Goal: Transaction & Acquisition: Purchase product/service

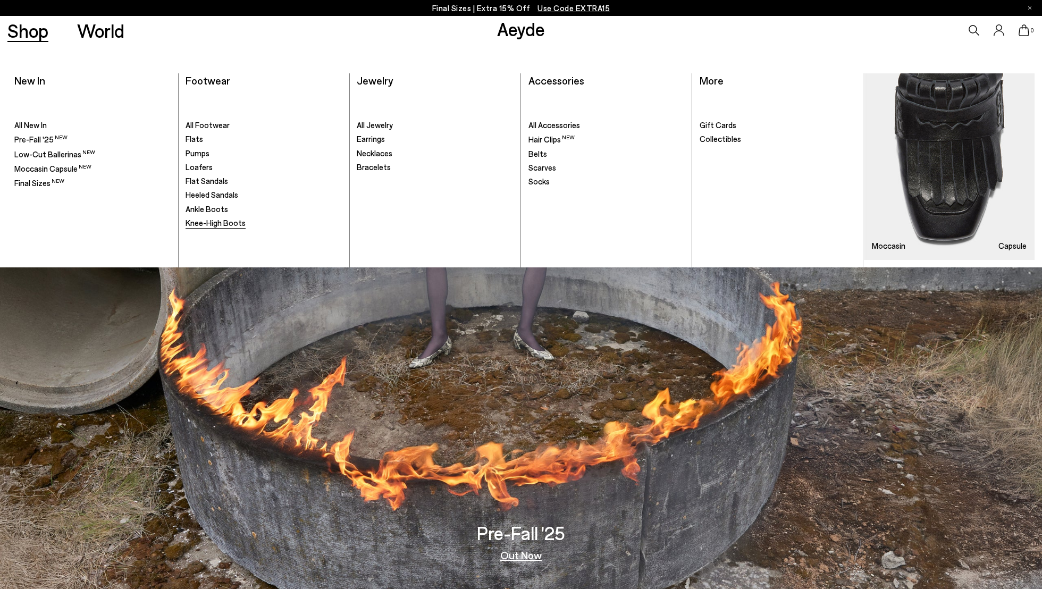
click at [217, 224] on span "Knee-High Boots" at bounding box center [215, 223] width 60 height 10
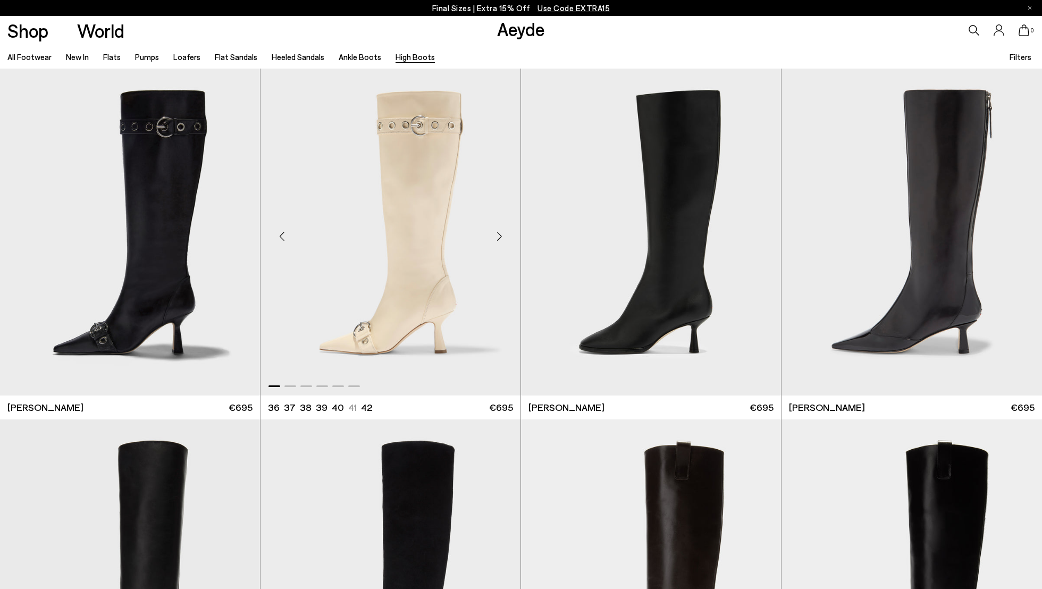
click at [500, 234] on div "Next slide" at bounding box center [499, 237] width 32 height 32
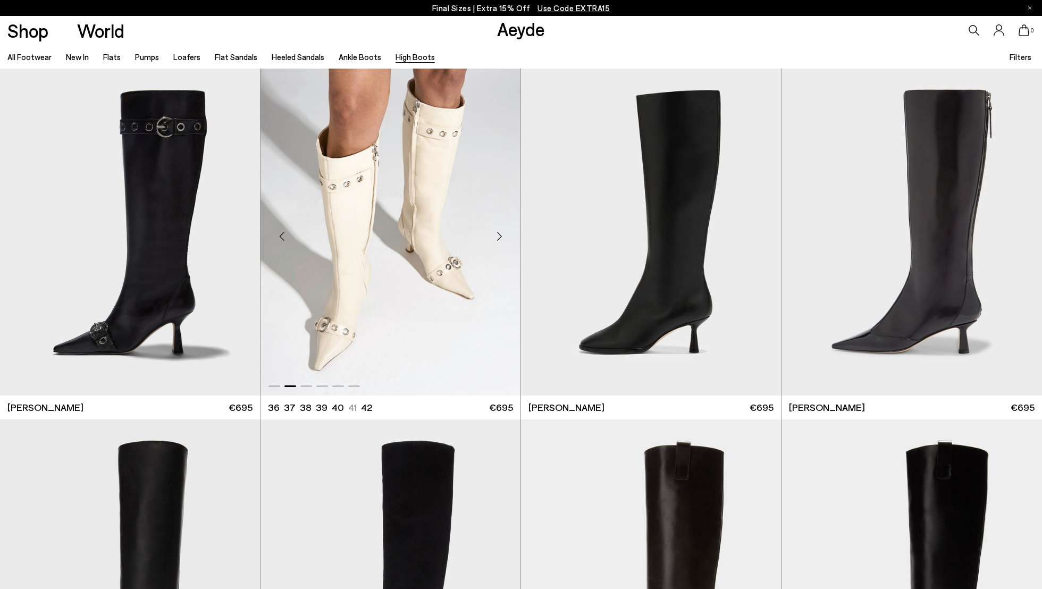
click at [500, 234] on div "Next slide" at bounding box center [499, 237] width 32 height 32
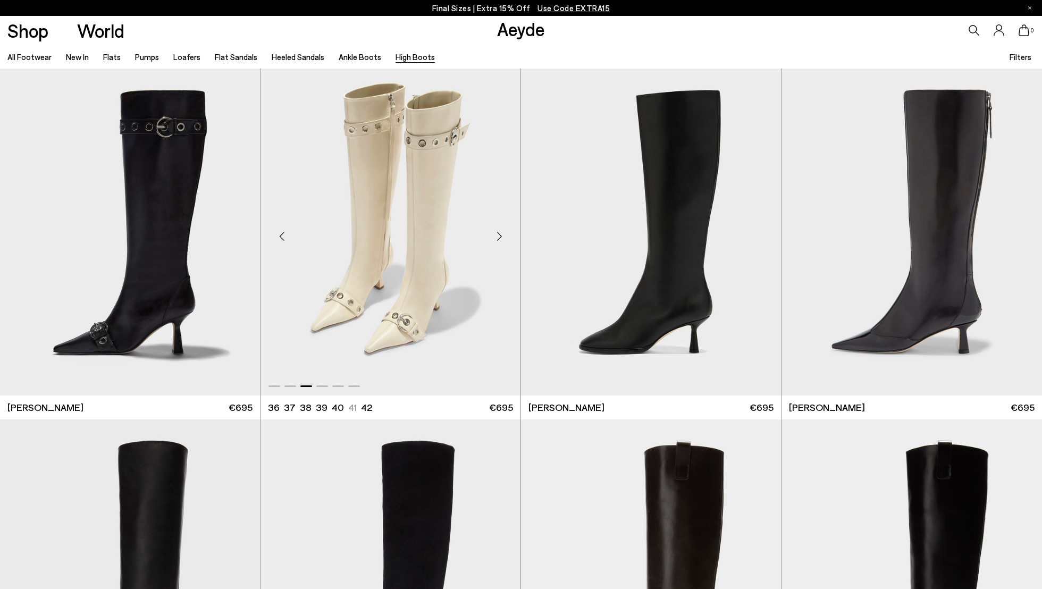
click at [502, 234] on div "Next slide" at bounding box center [499, 237] width 32 height 32
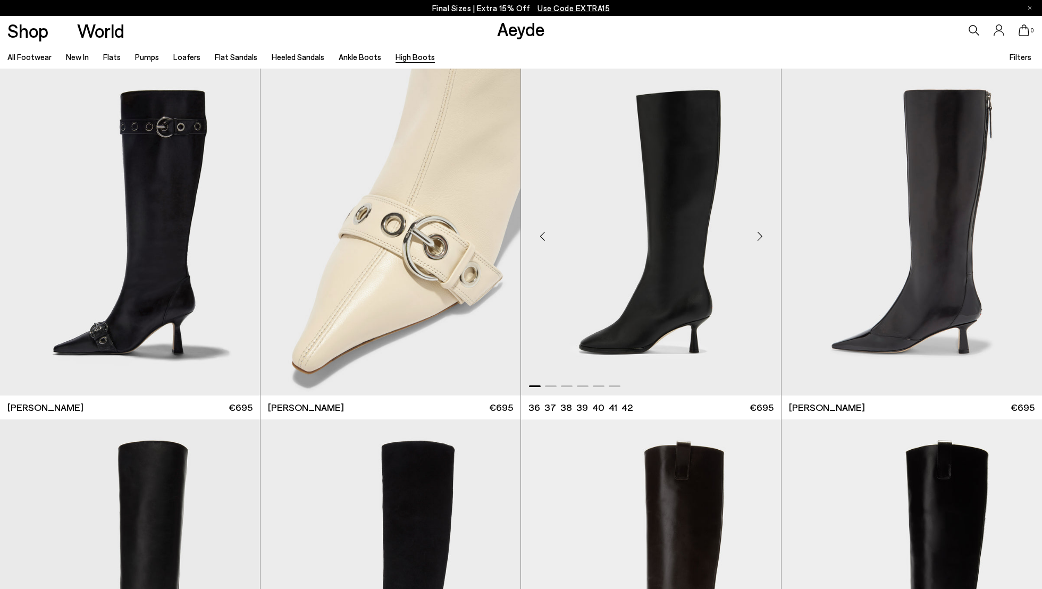
click at [761, 234] on div "Next slide" at bounding box center [760, 237] width 32 height 32
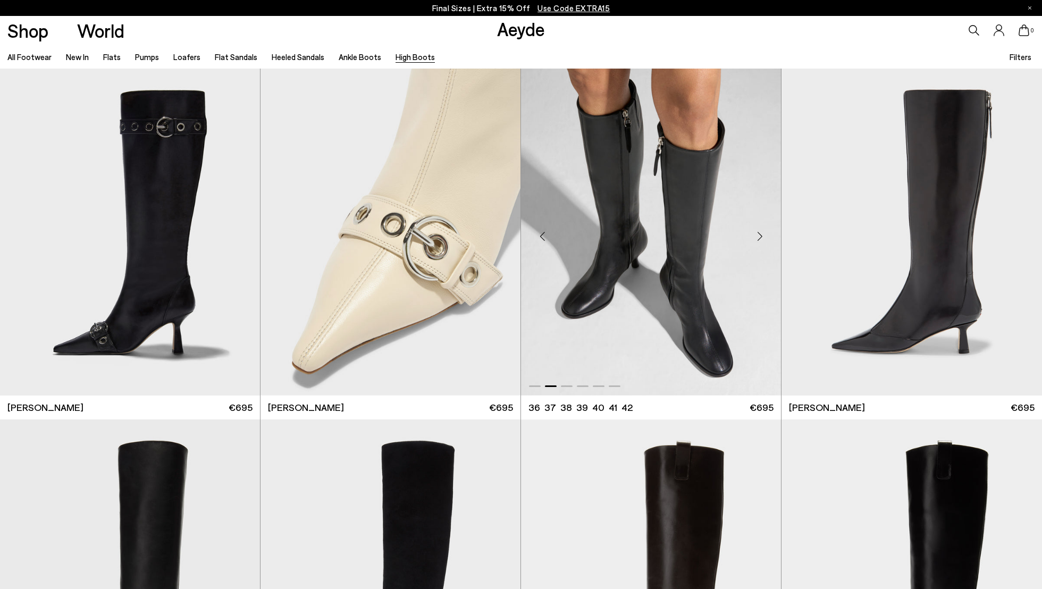
click at [761, 234] on div "Next slide" at bounding box center [760, 237] width 32 height 32
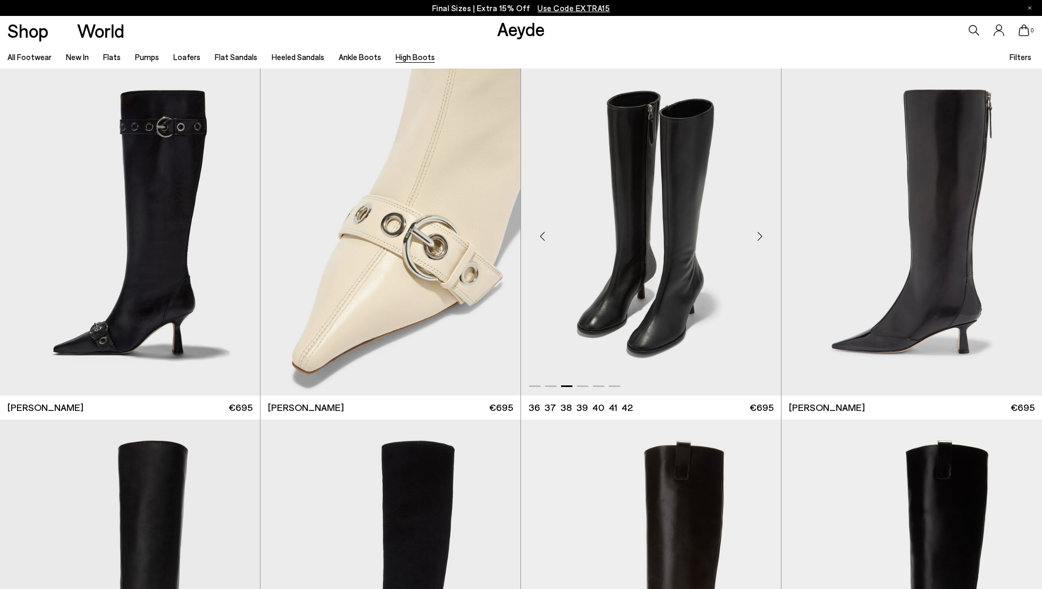
click at [761, 234] on div "Next slide" at bounding box center [760, 237] width 32 height 32
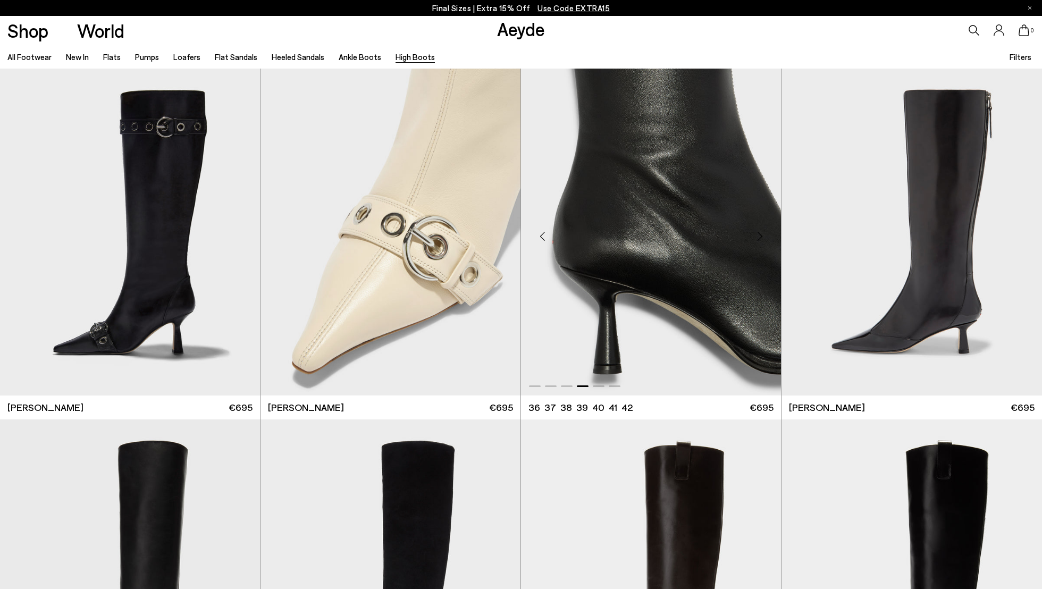
click at [761, 234] on div "Next slide" at bounding box center [760, 237] width 32 height 32
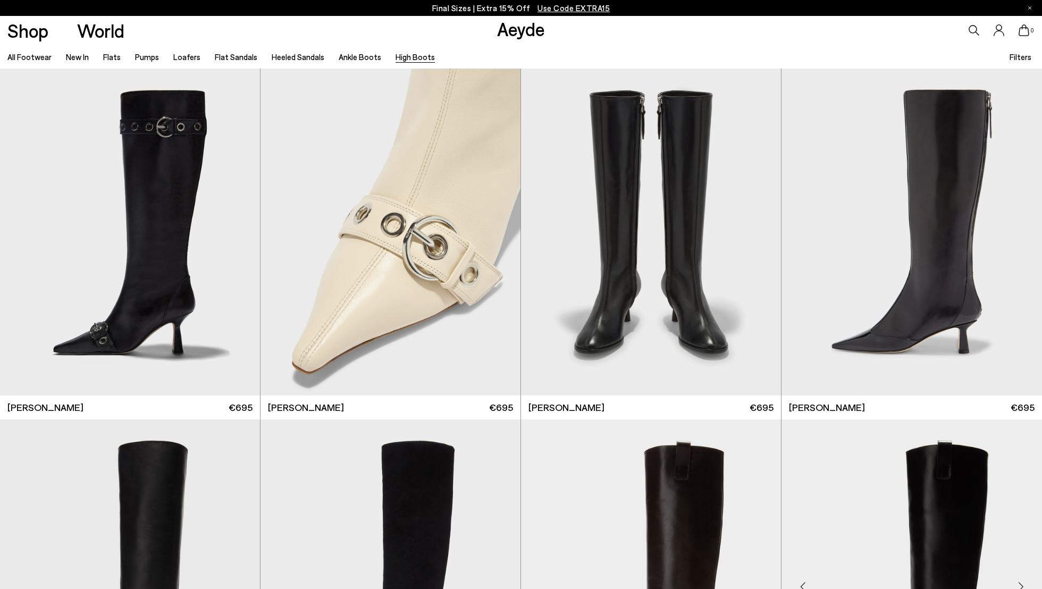
scroll to position [1, 0]
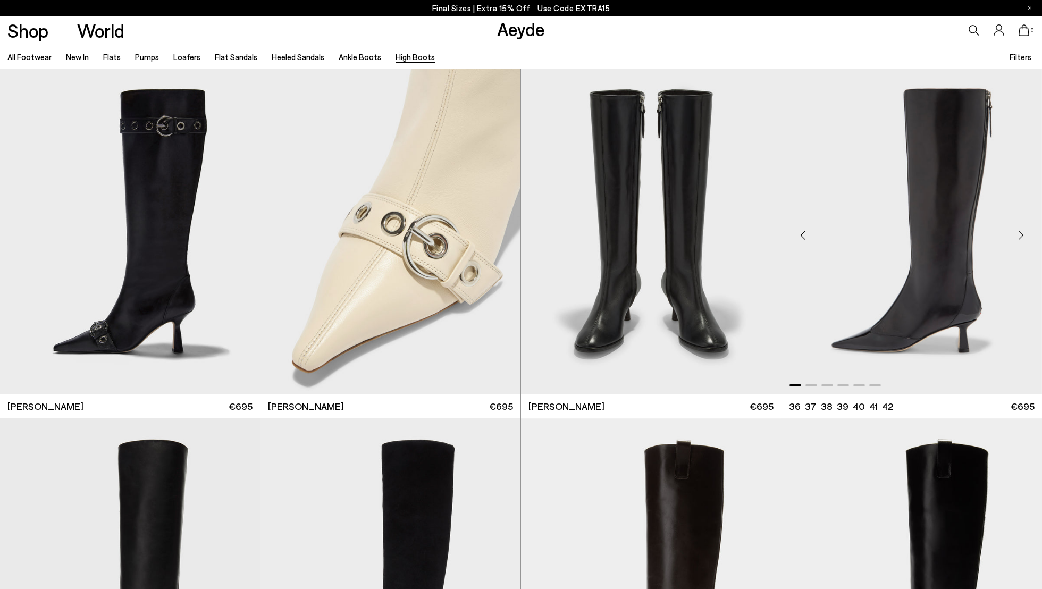
click at [1018, 236] on div "Next slide" at bounding box center [1020, 235] width 32 height 32
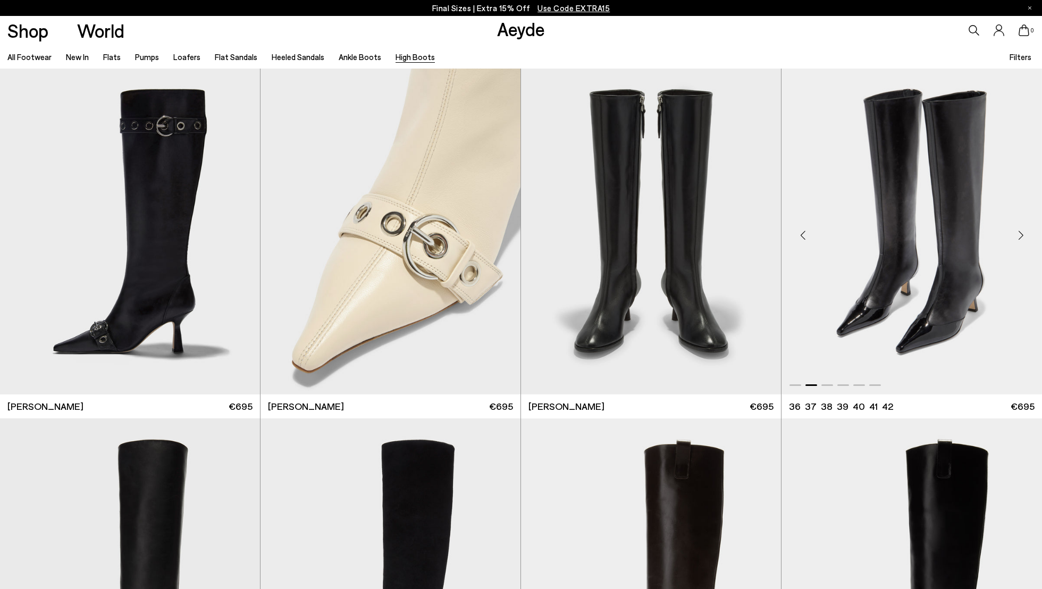
click at [1021, 236] on div "Next slide" at bounding box center [1020, 235] width 32 height 32
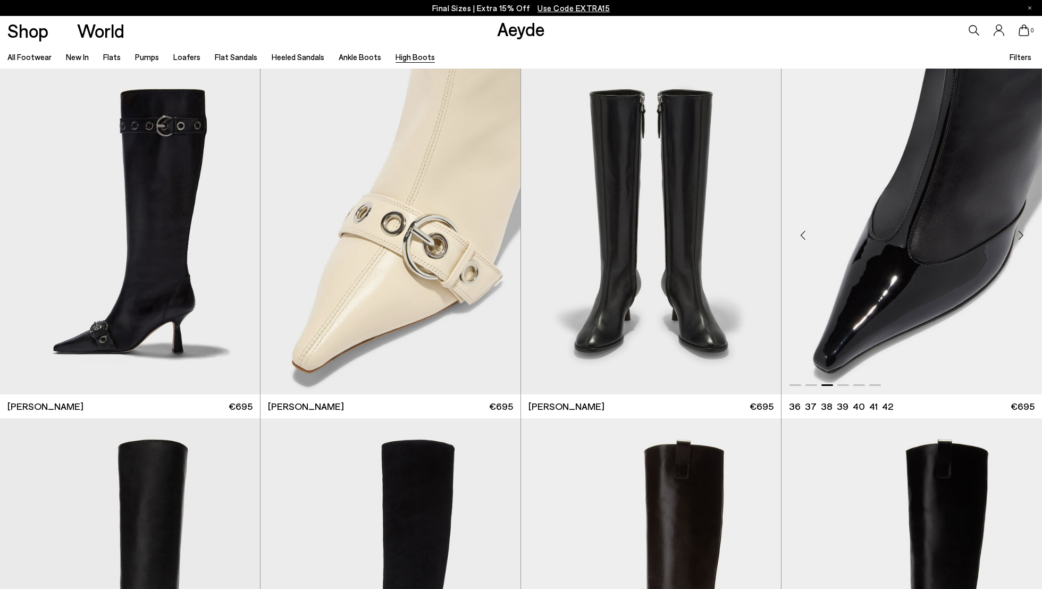
click at [1021, 237] on div "Next slide" at bounding box center [1020, 235] width 32 height 32
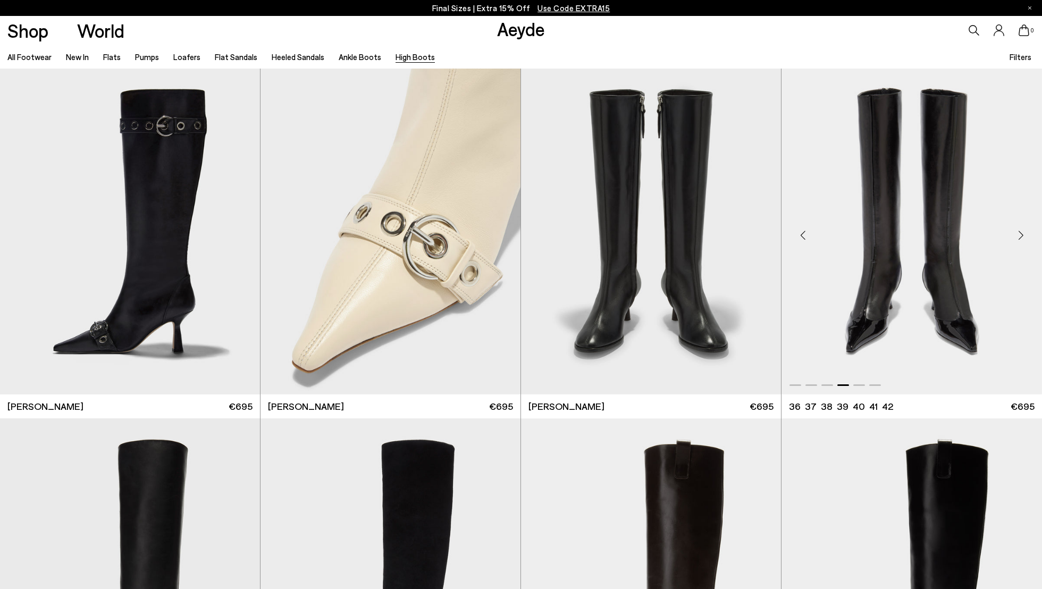
click at [1021, 237] on div "Next slide" at bounding box center [1020, 235] width 32 height 32
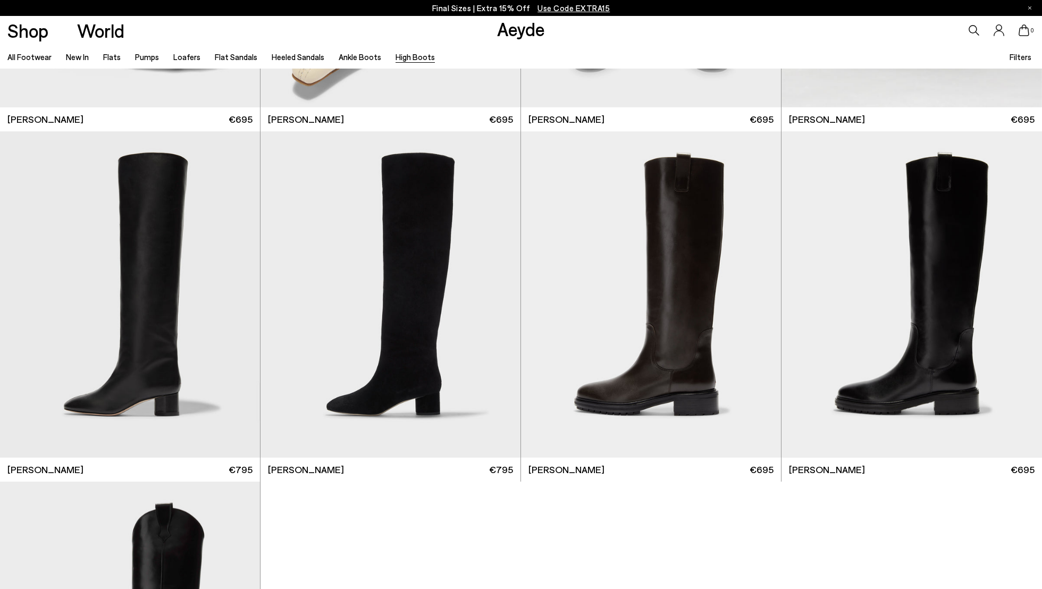
scroll to position [291, 0]
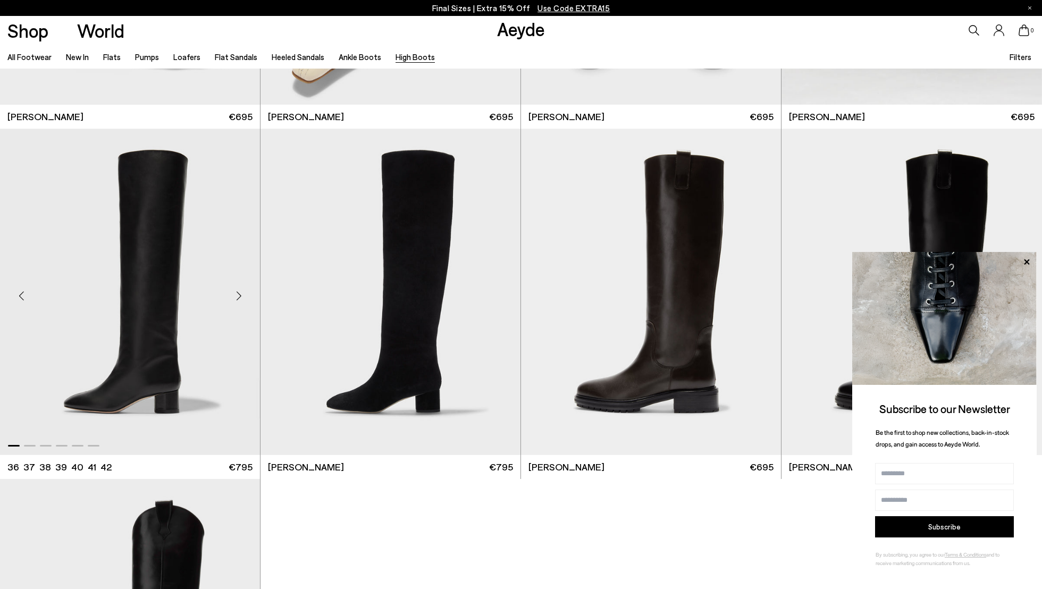
click at [239, 295] on div "Next slide" at bounding box center [239, 296] width 32 height 32
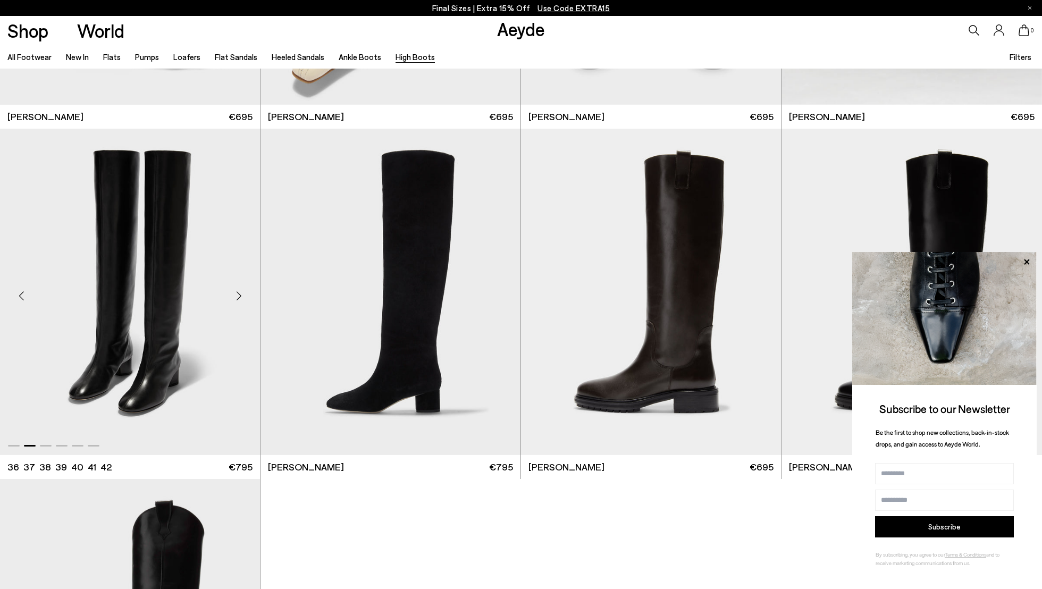
click at [239, 295] on div "Next slide" at bounding box center [239, 296] width 32 height 32
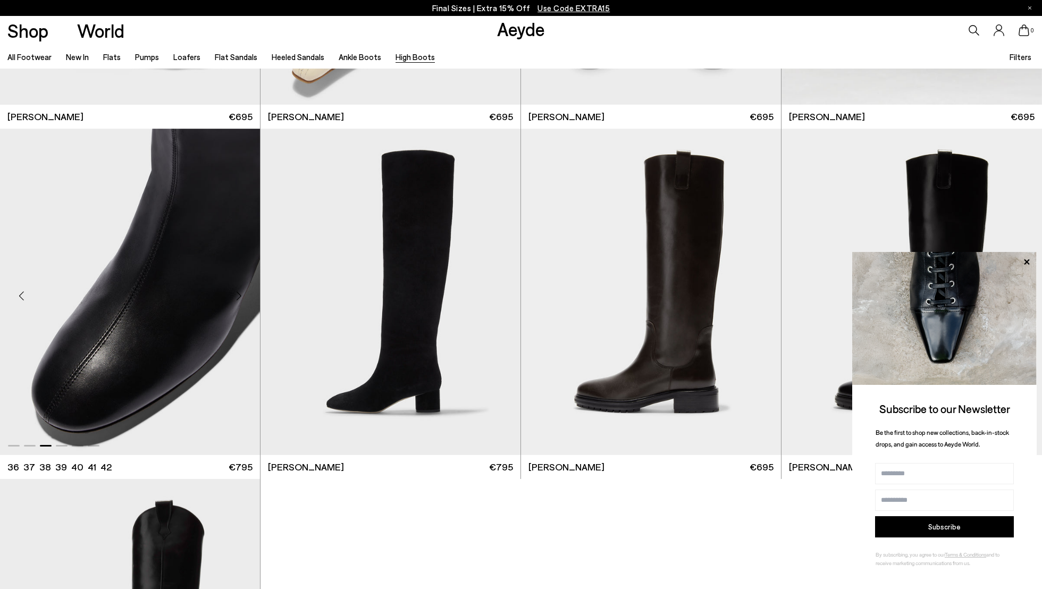
click at [239, 295] on div "Next slide" at bounding box center [239, 296] width 32 height 32
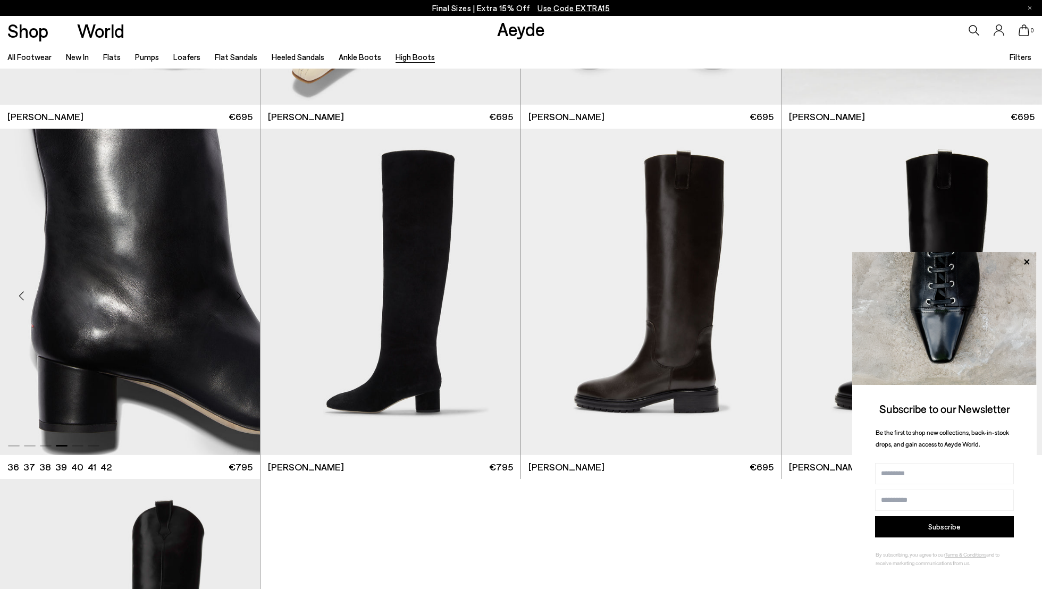
click at [239, 295] on div "Next slide" at bounding box center [239, 296] width 32 height 32
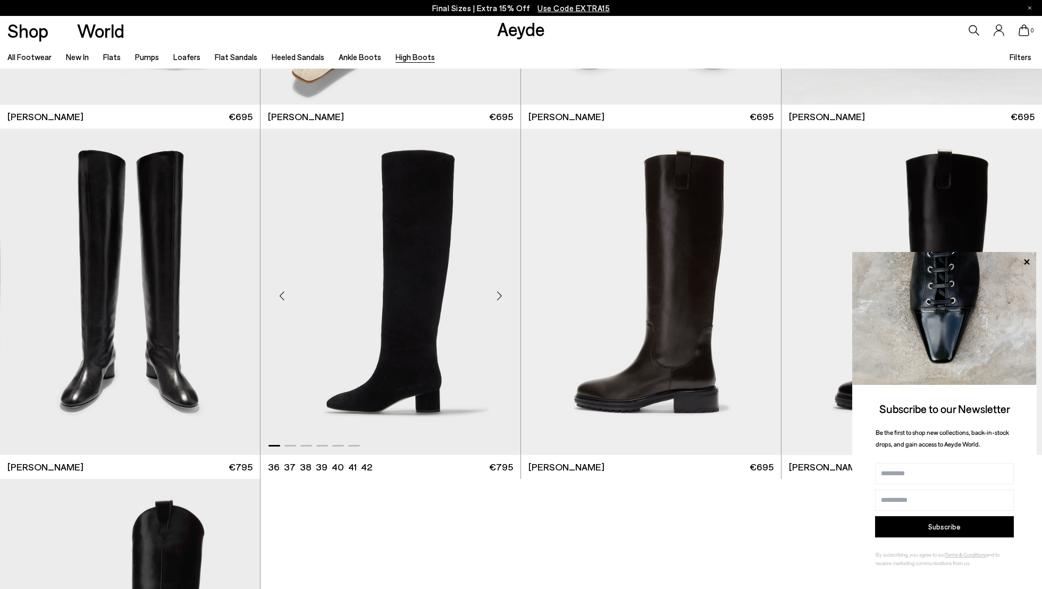
click at [496, 296] on div "Next slide" at bounding box center [499, 296] width 32 height 32
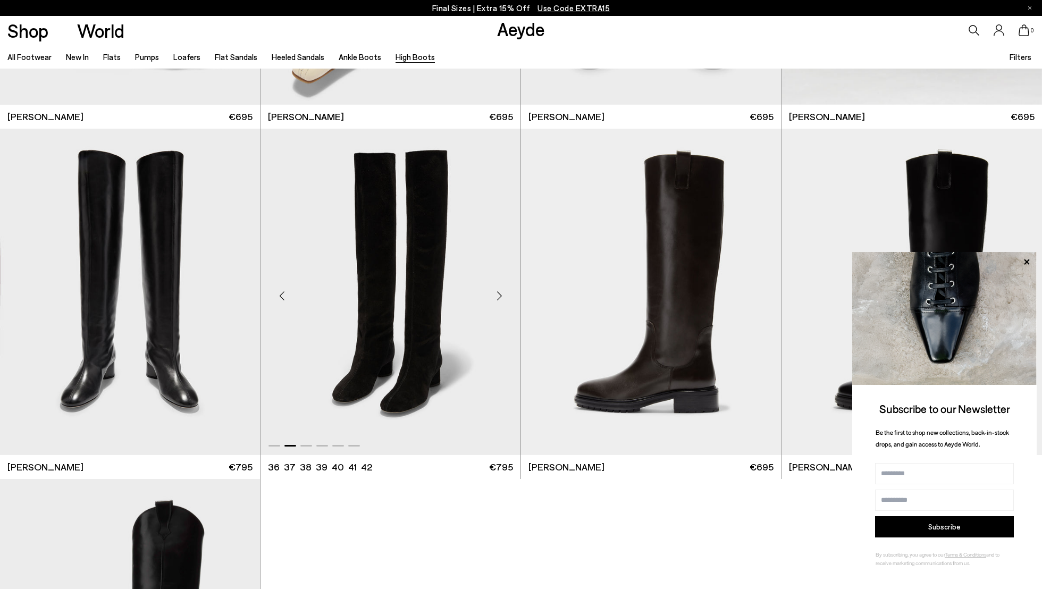
click at [496, 296] on div "Next slide" at bounding box center [499, 296] width 32 height 32
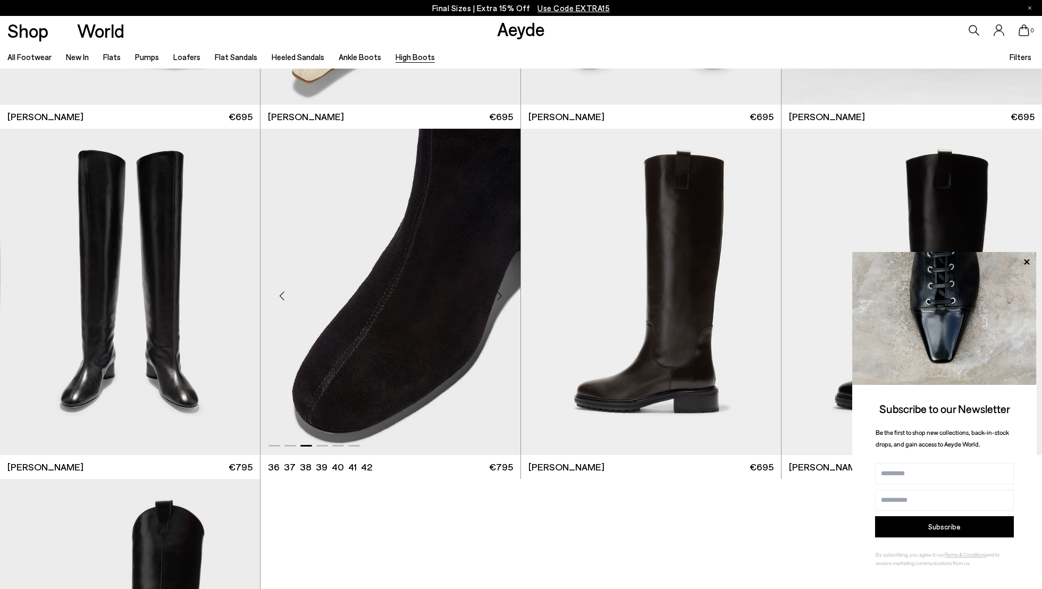
click at [496, 296] on div "Next slide" at bounding box center [499, 296] width 32 height 32
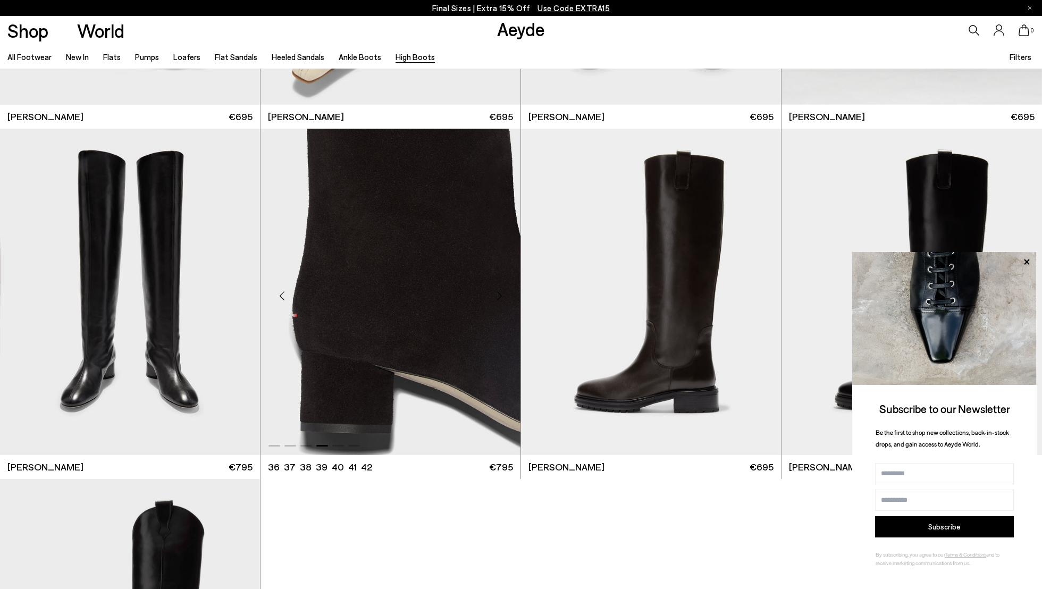
click at [496, 296] on div "Next slide" at bounding box center [499, 296] width 32 height 32
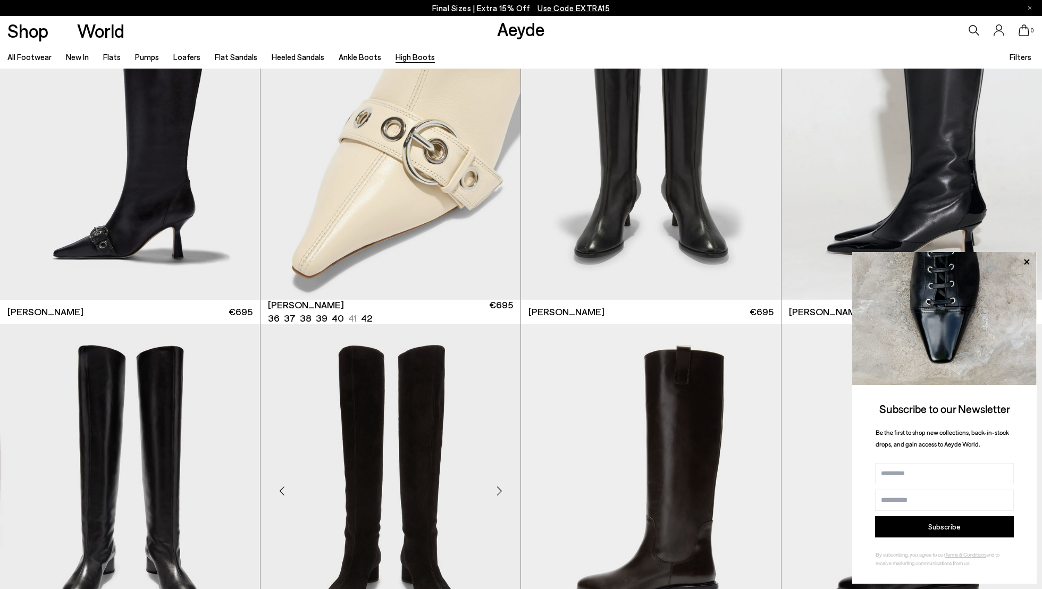
scroll to position [0, 0]
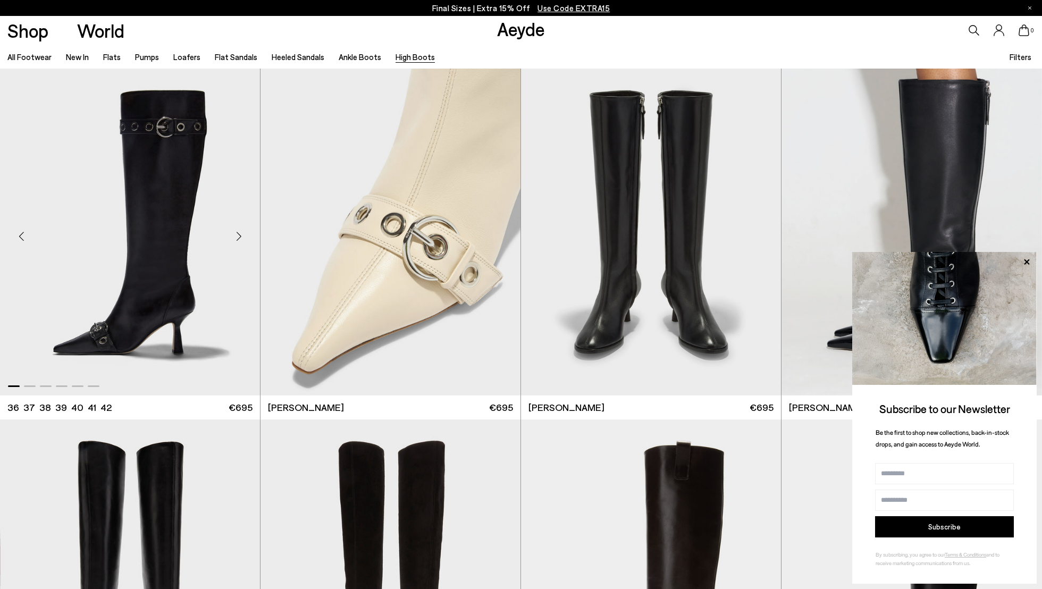
click at [238, 227] on div "Next slide" at bounding box center [239, 237] width 32 height 32
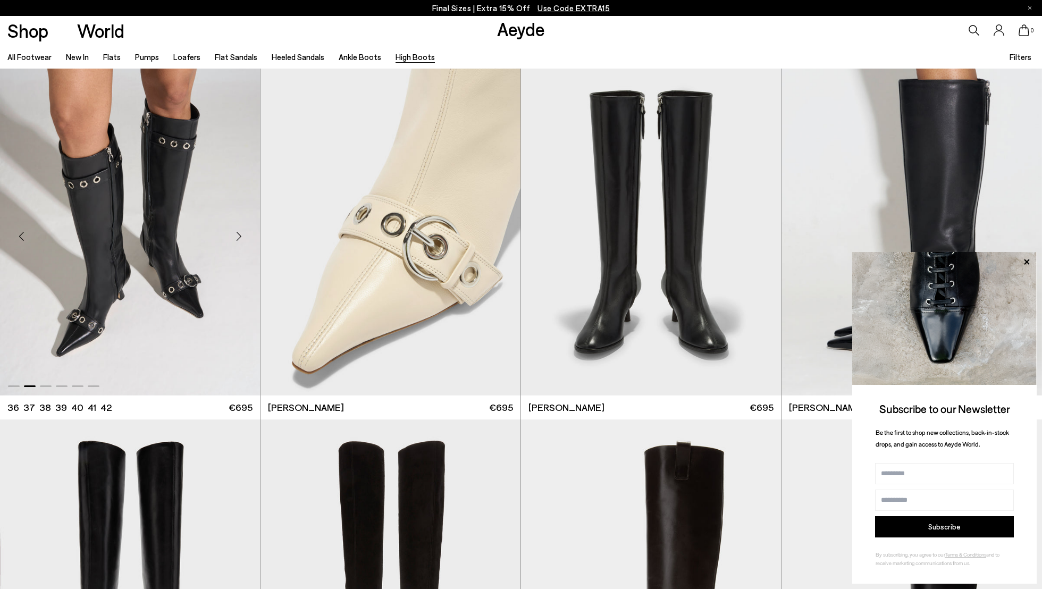
click at [238, 227] on div "Next slide" at bounding box center [239, 237] width 32 height 32
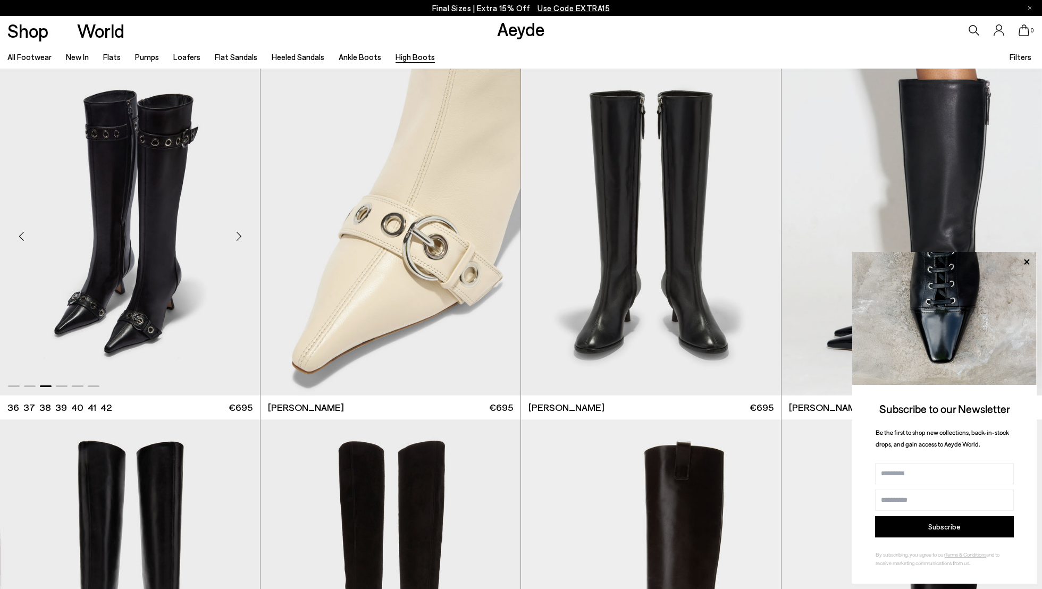
click at [238, 227] on div "Next slide" at bounding box center [239, 237] width 32 height 32
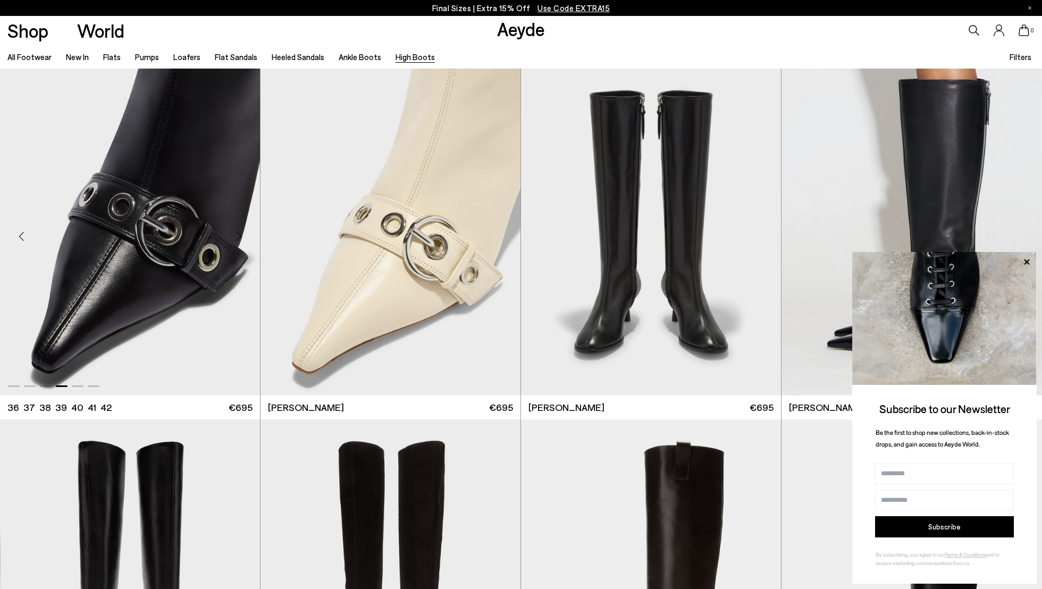
click at [238, 227] on div "Next slide" at bounding box center [239, 237] width 32 height 32
